Goal: Information Seeking & Learning: Learn about a topic

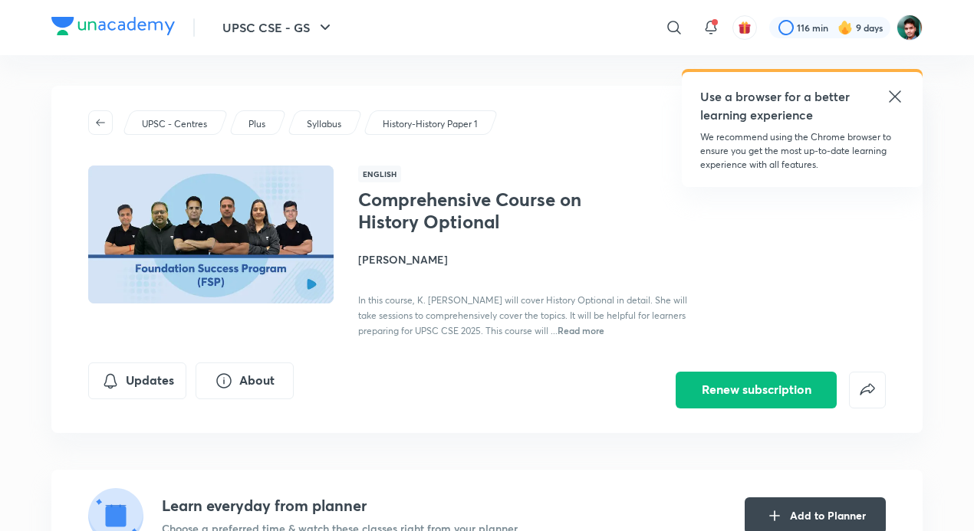
scroll to position [2433, 0]
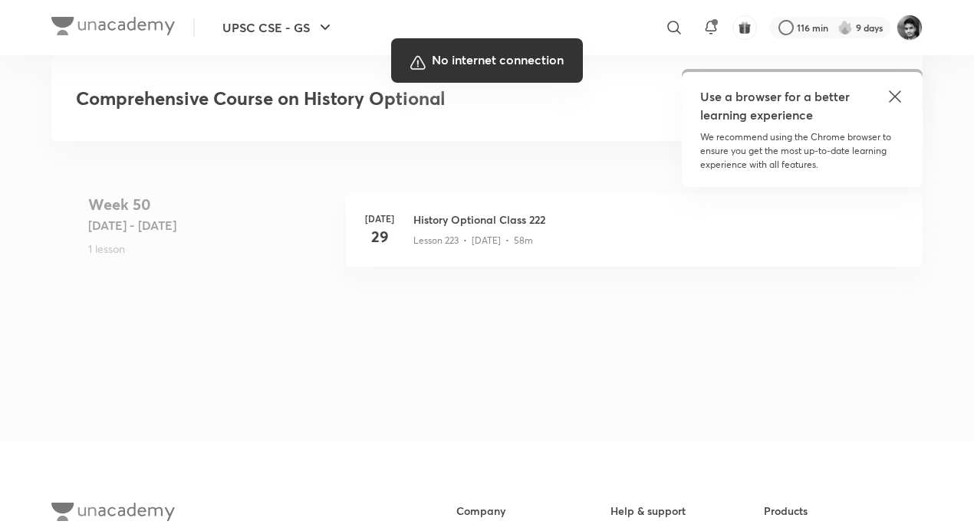
scroll to position [25159, 0]
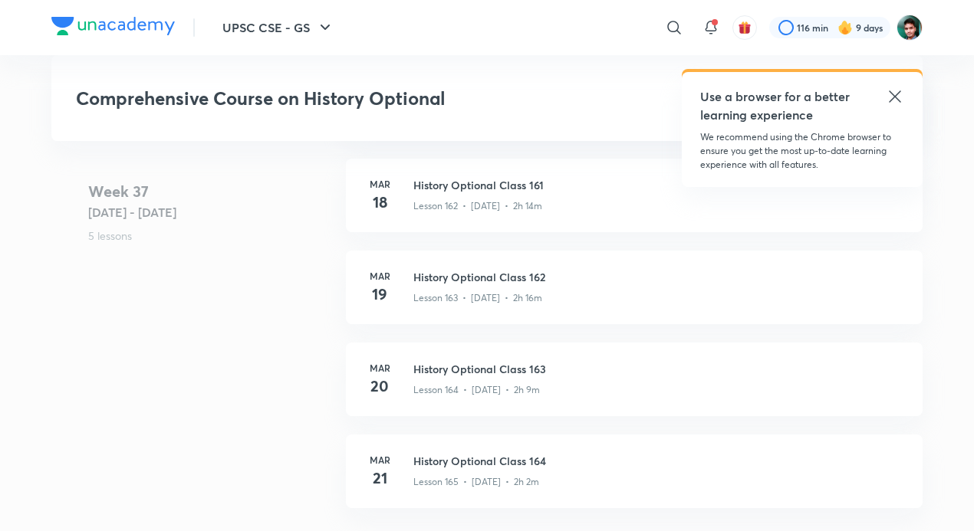
scroll to position [18531, 0]
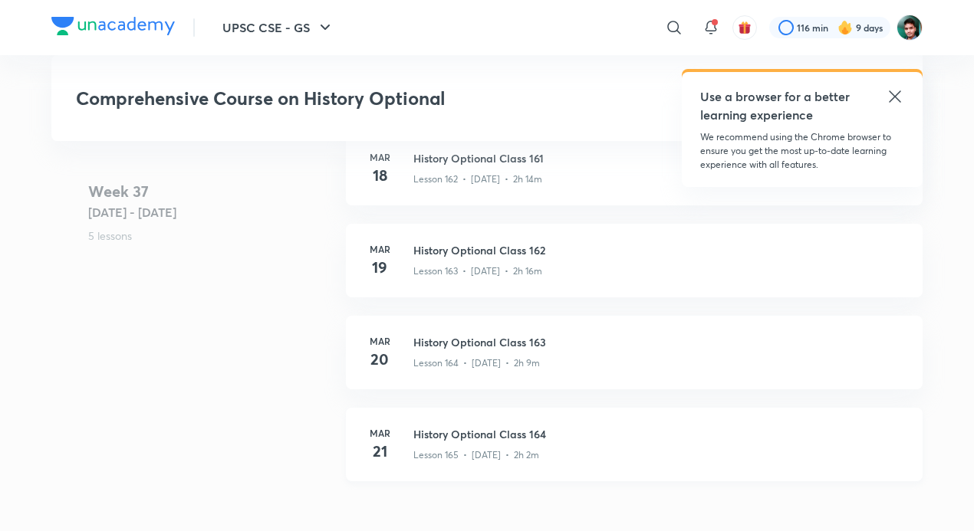
click at [518, 465] on div "[DATE] History Optional Class 164 Lesson 165 • [DATE] • 2h 2m" at bounding box center [634, 445] width 577 height 74
drag, startPoint x: 518, startPoint y: 465, endPoint x: 548, endPoint y: 417, distance: 56.2
click at [518, 465] on div "[DATE] History Optional Class 164 Lesson 165 • [DATE] • 2h 2m" at bounding box center [634, 445] width 577 height 74
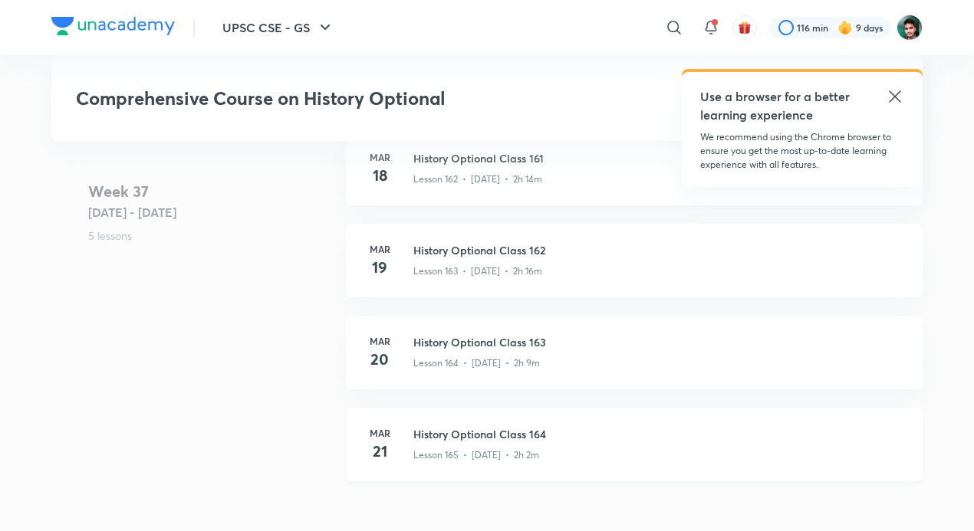
click at [518, 465] on div "[DATE] History Optional Class 164 Lesson 165 • [DATE] • 2h 2m" at bounding box center [634, 445] width 577 height 74
click at [548, 417] on div "[DATE] History Optional Class 164 Lesson 165 • [DATE] • 2h 2m" at bounding box center [634, 445] width 577 height 74
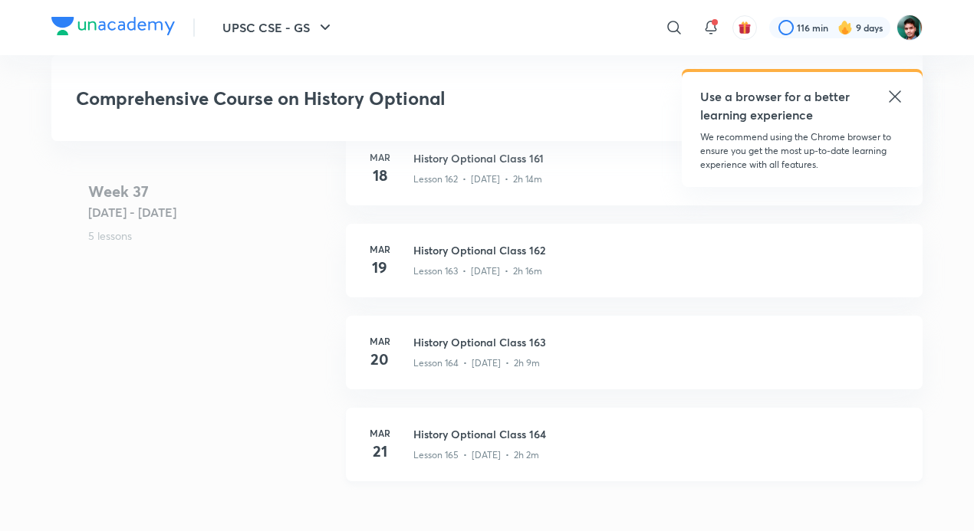
click at [548, 417] on div "[DATE] History Optional Class 164 Lesson 165 • [DATE] • 2h 2m" at bounding box center [634, 445] width 577 height 74
